Goal: Transaction & Acquisition: Download file/media

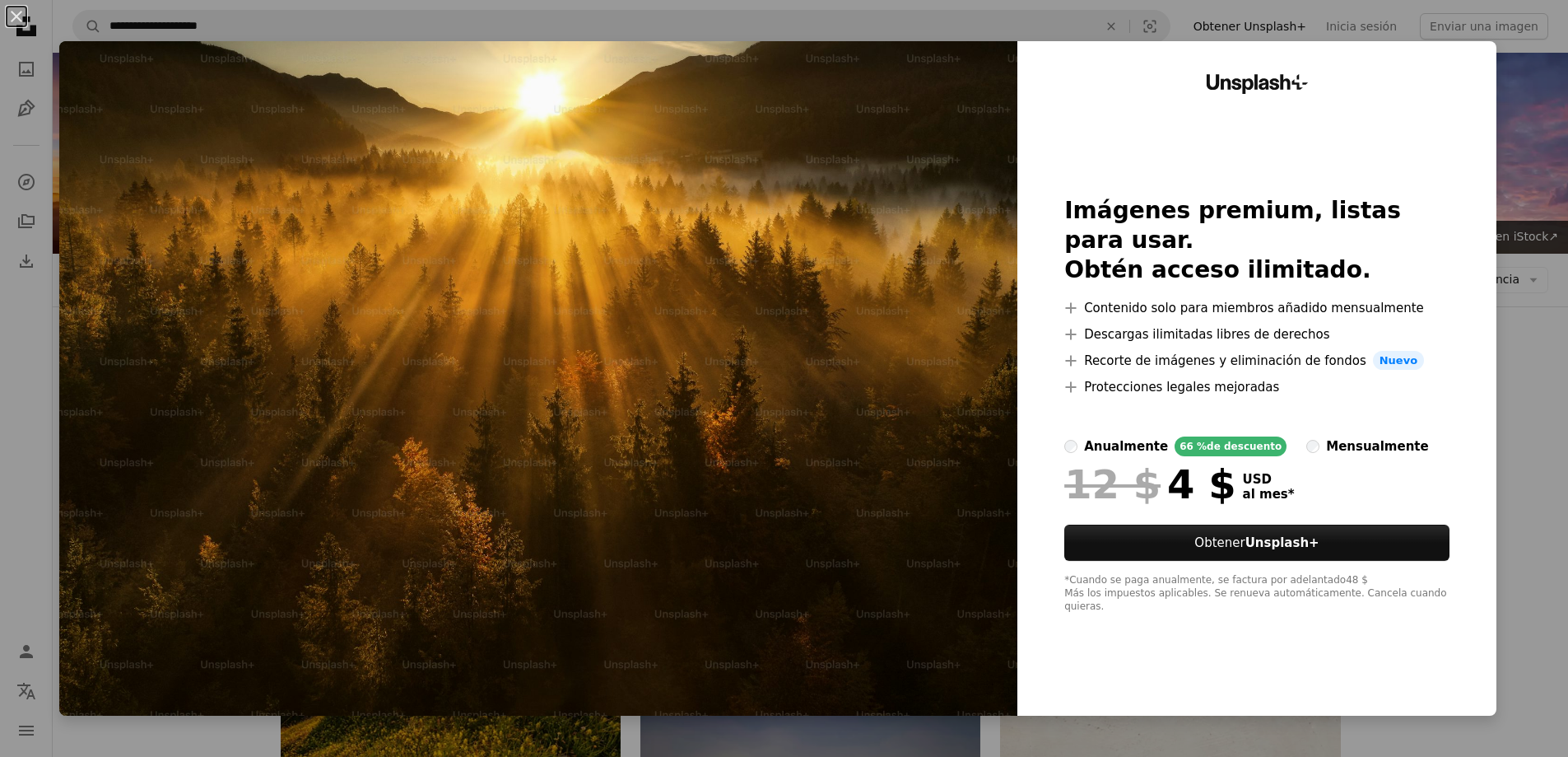
scroll to position [1621, 0]
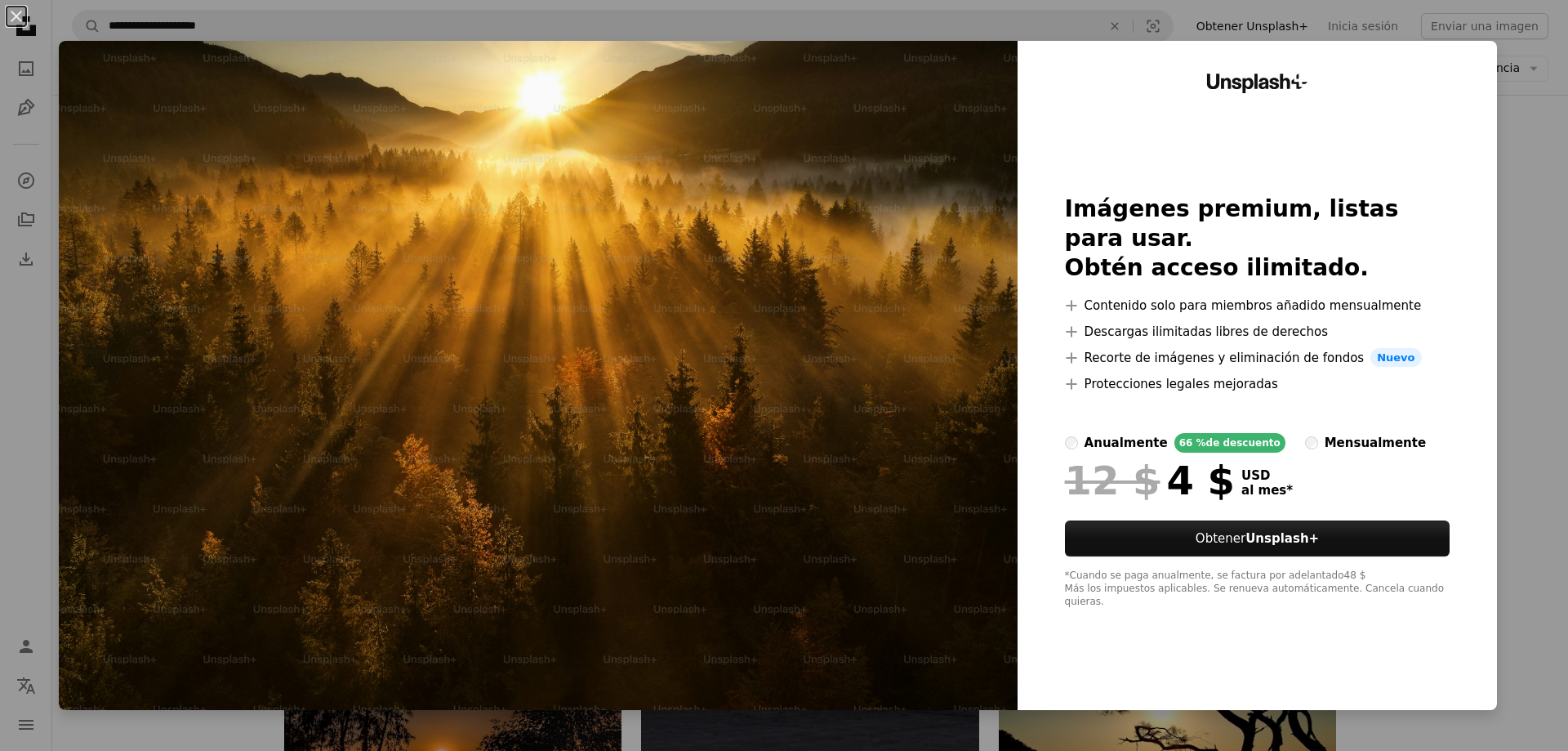
click at [1523, 233] on div "An X shape Unsplash+ Imágenes premium, listas para usar. Obtén acceso ilimitado…" at bounding box center [784, 375] width 1568 height 751
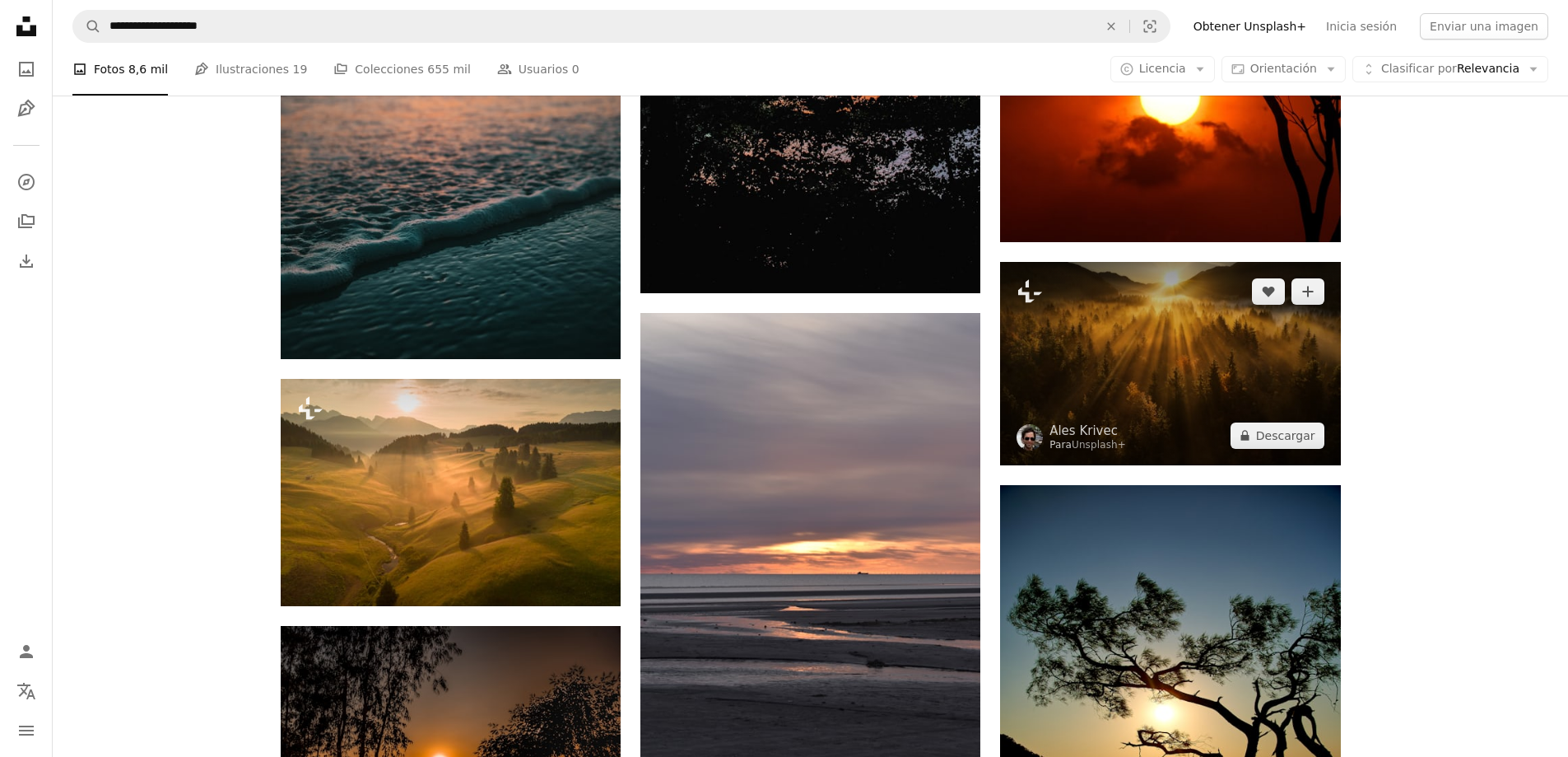
click at [1183, 322] on img at bounding box center [1170, 363] width 340 height 204
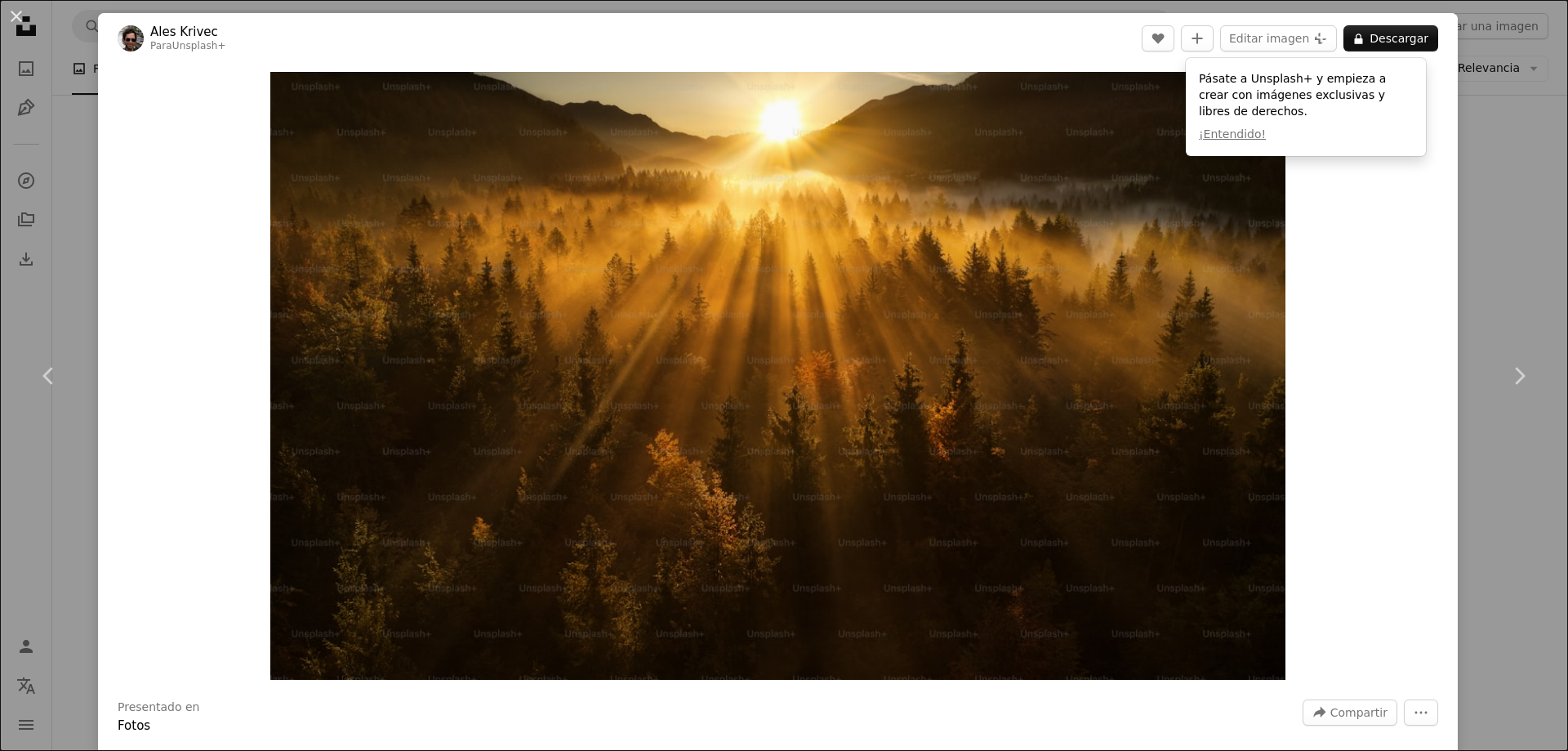
click at [1509, 292] on div "An X shape Chevron left Chevron right Ales [PERSON_NAME] Para Unsplash+ A heart…" at bounding box center [784, 375] width 1568 height 751
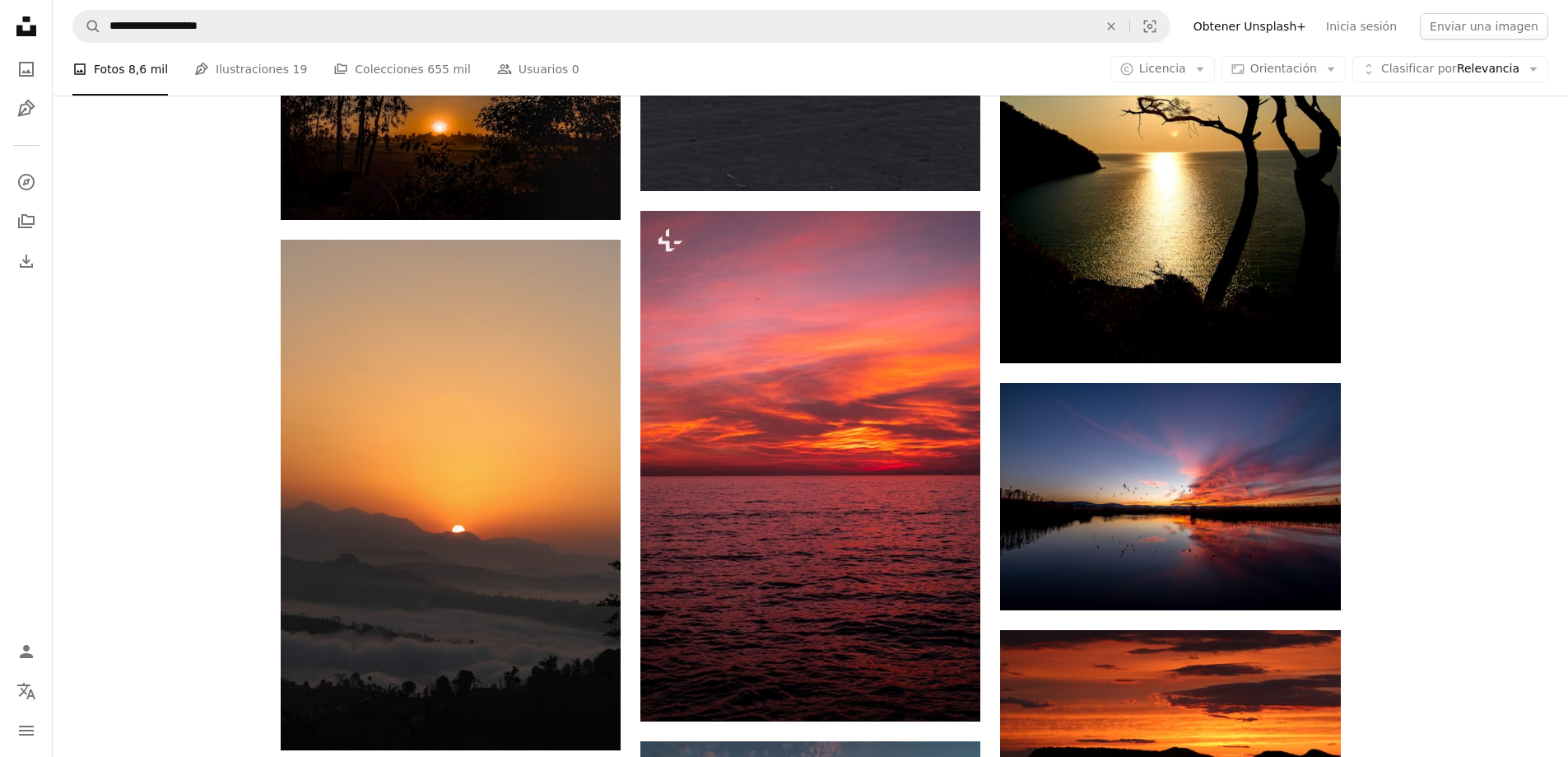
scroll to position [2307, 0]
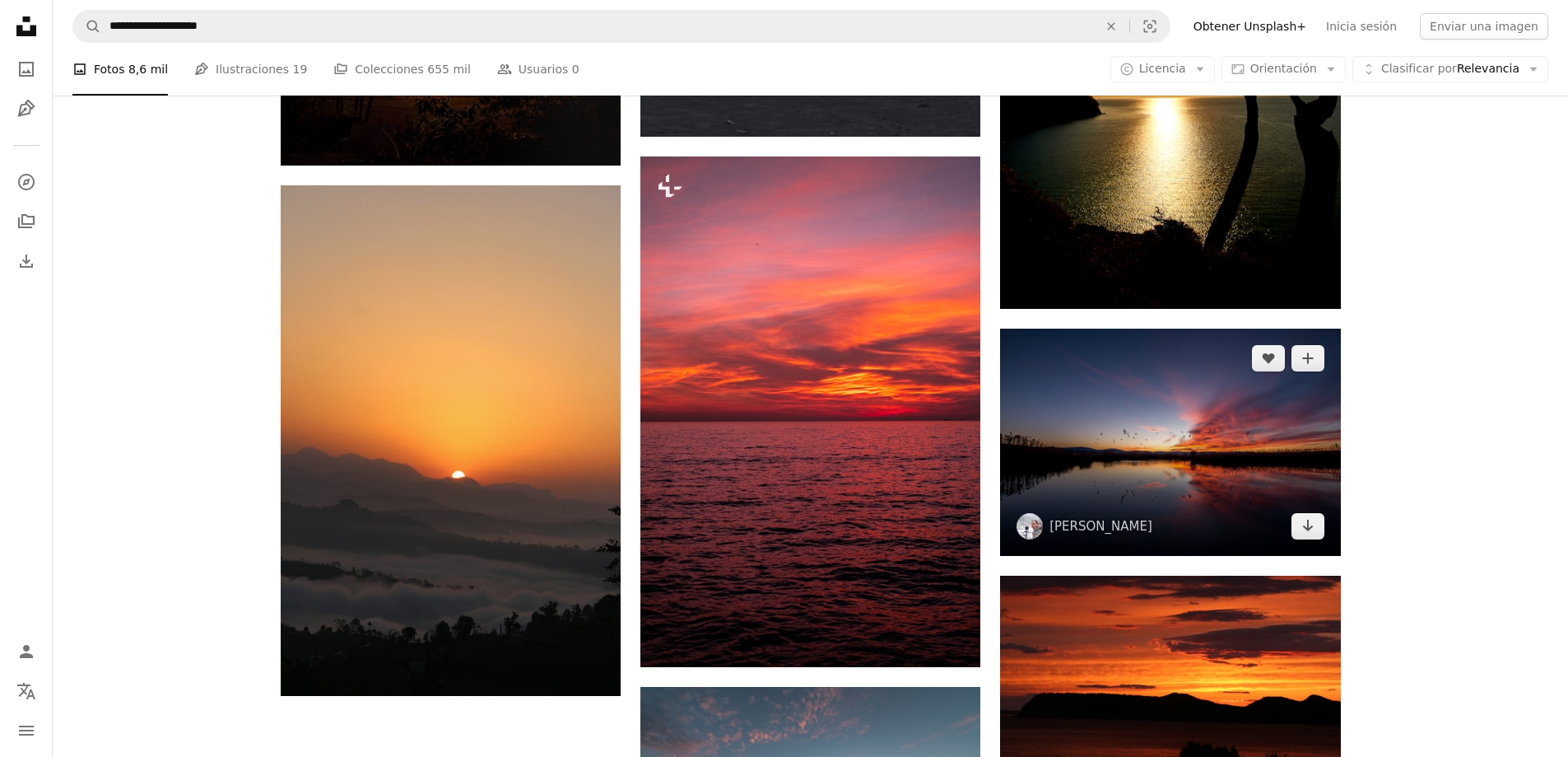
click at [1258, 467] on img at bounding box center [1170, 442] width 340 height 228
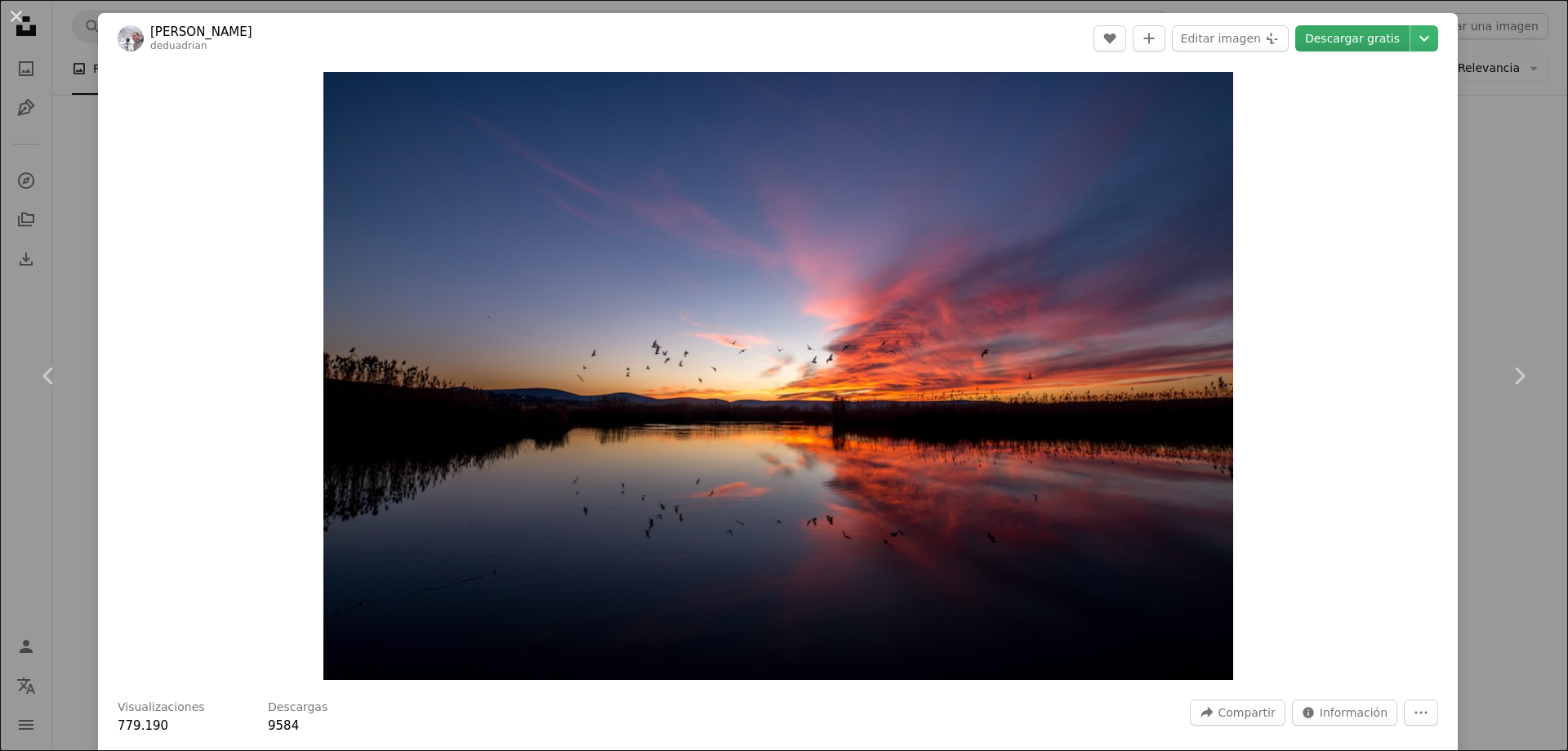
click at [1370, 38] on link "Descargar gratis" at bounding box center [1352, 38] width 114 height 26
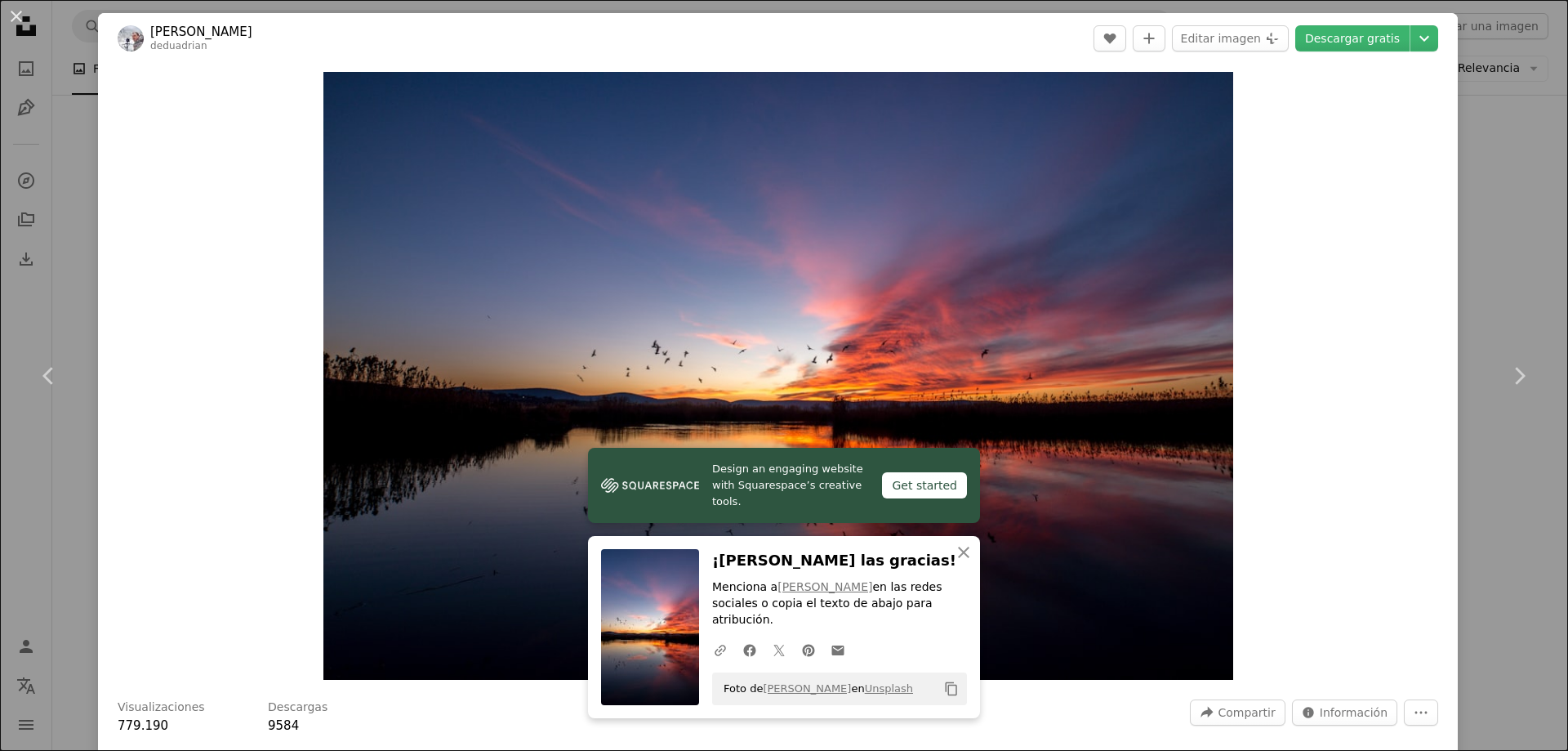
click at [1506, 221] on div "An X shape Chevron left Chevron right Design an engaging website with Squarespa…" at bounding box center [784, 375] width 1568 height 751
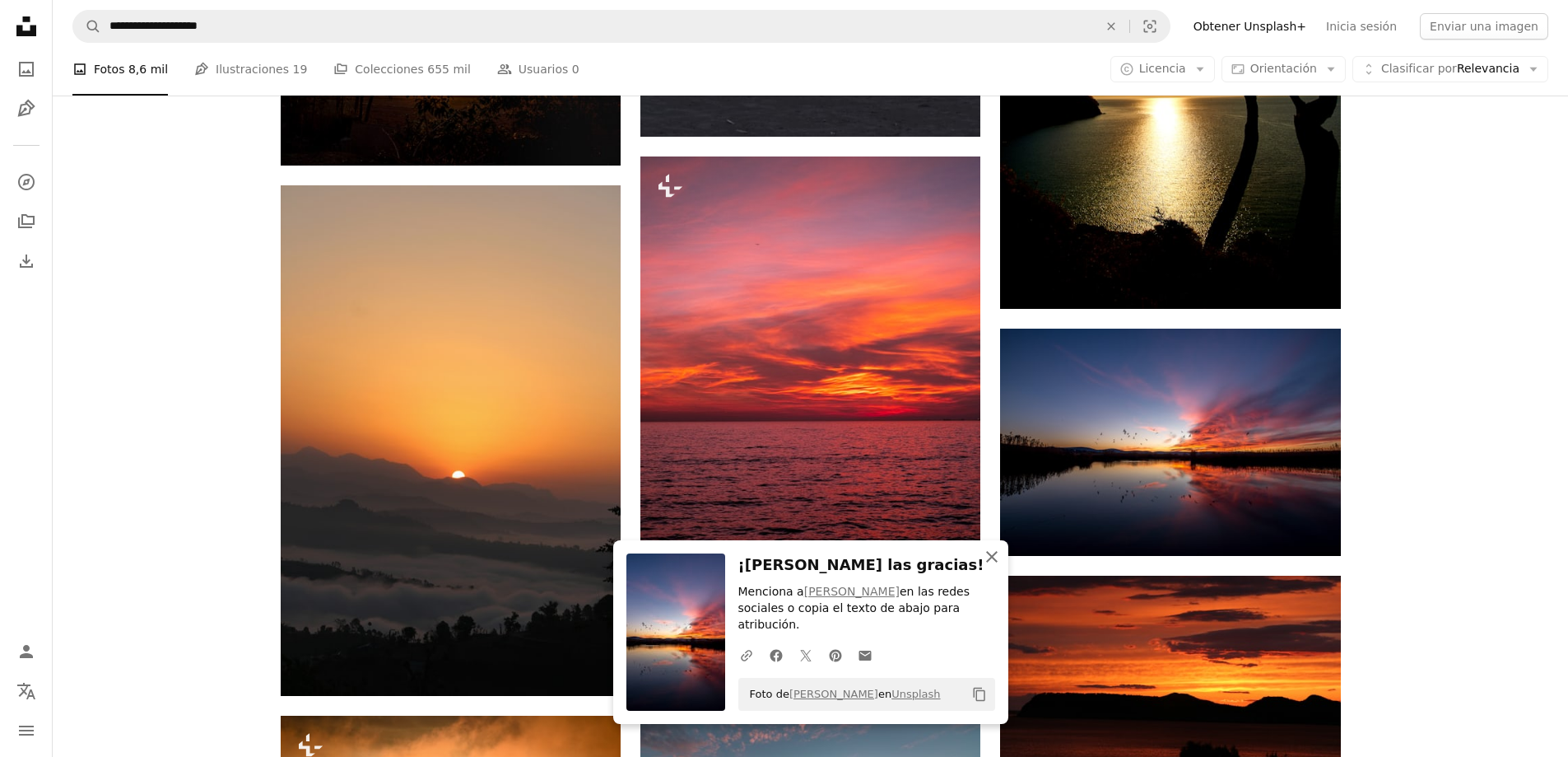
click at [992, 566] on icon "An X shape" at bounding box center [991, 556] width 20 height 20
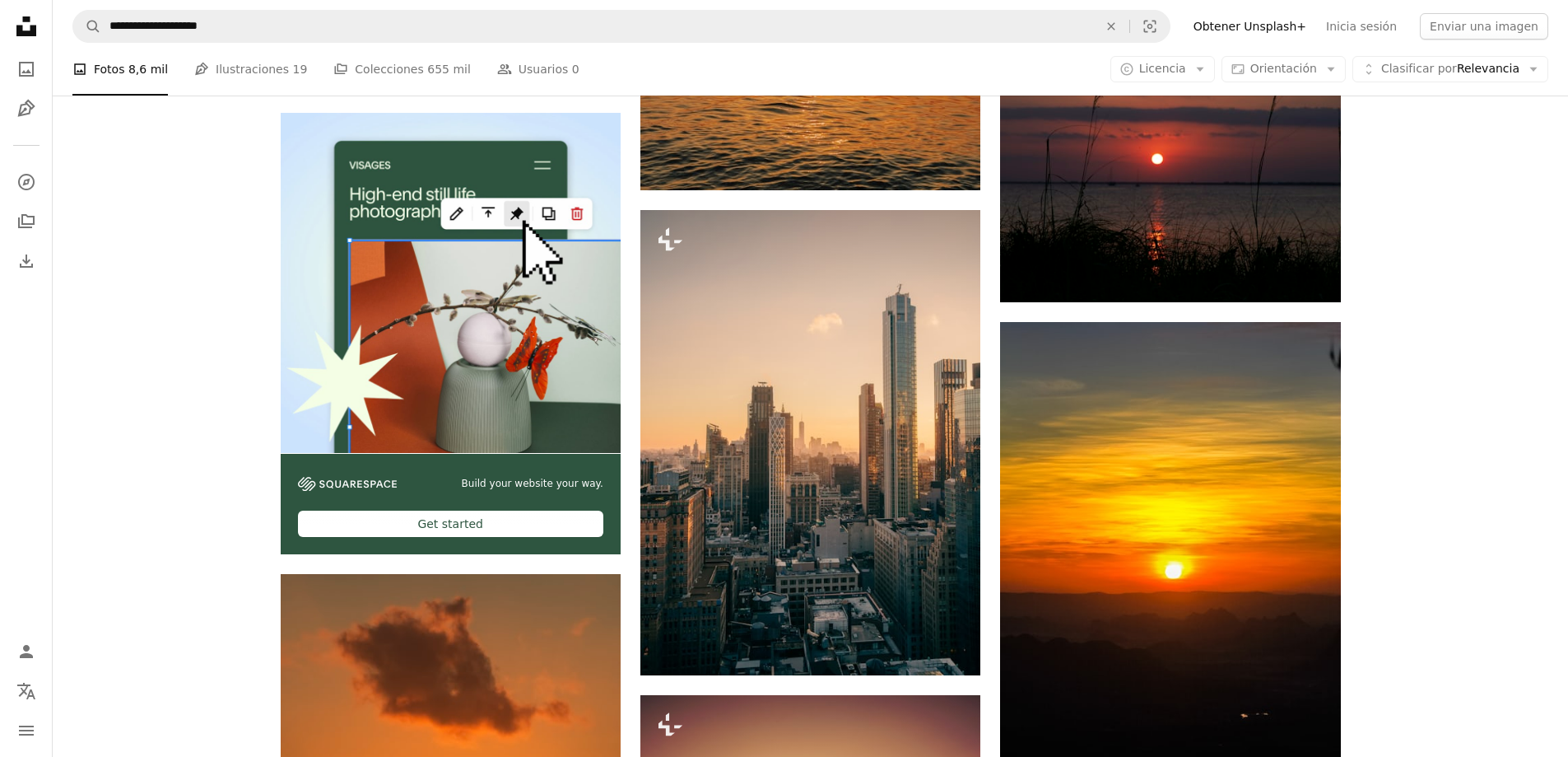
scroll to position [4275, 0]
